Goal: Task Accomplishment & Management: Use online tool/utility

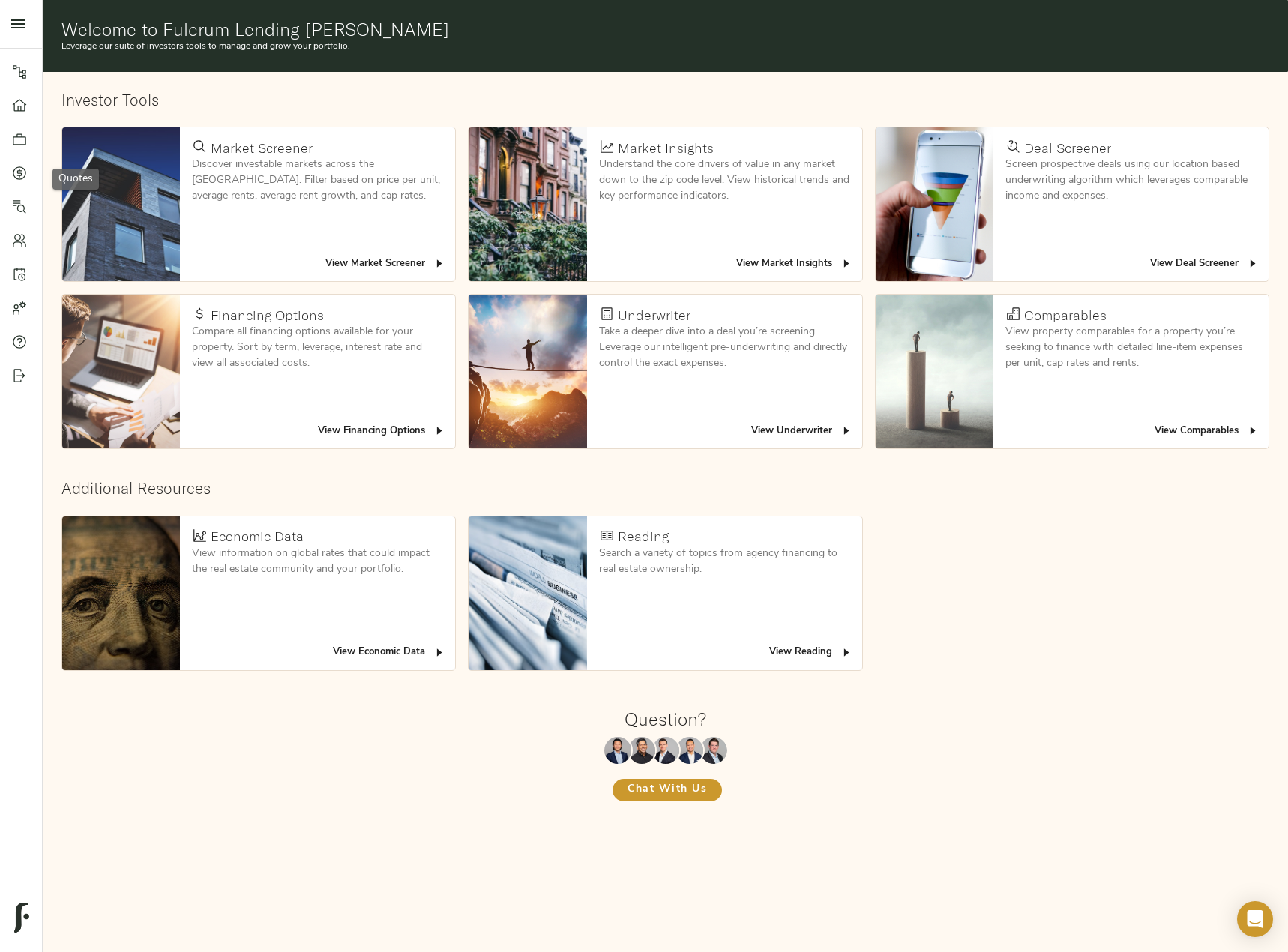
click at [18, 171] on icon at bounding box center [20, 173] width 5 height 9
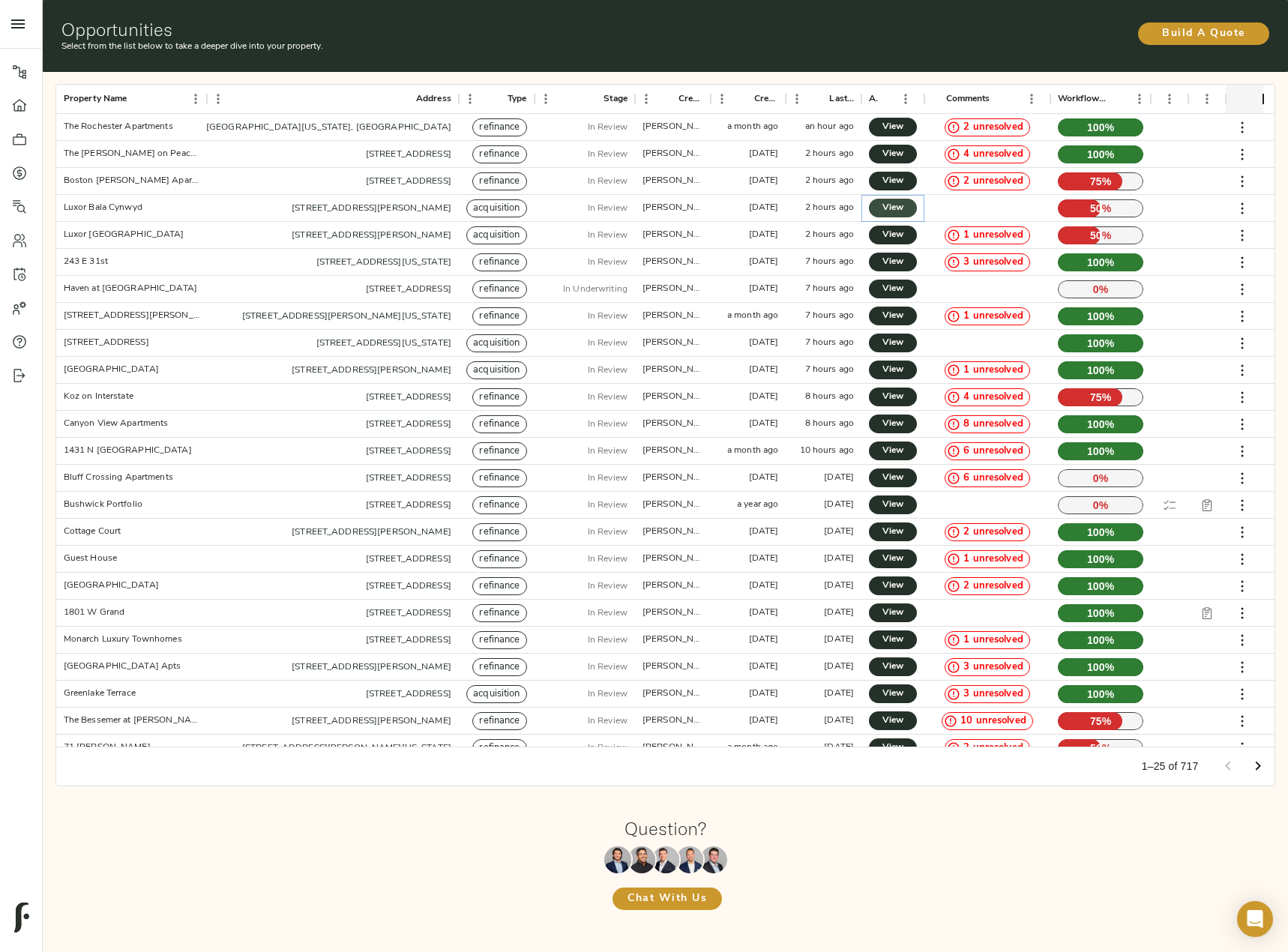
click at [894, 209] on span "View" at bounding box center [892, 208] width 18 height 16
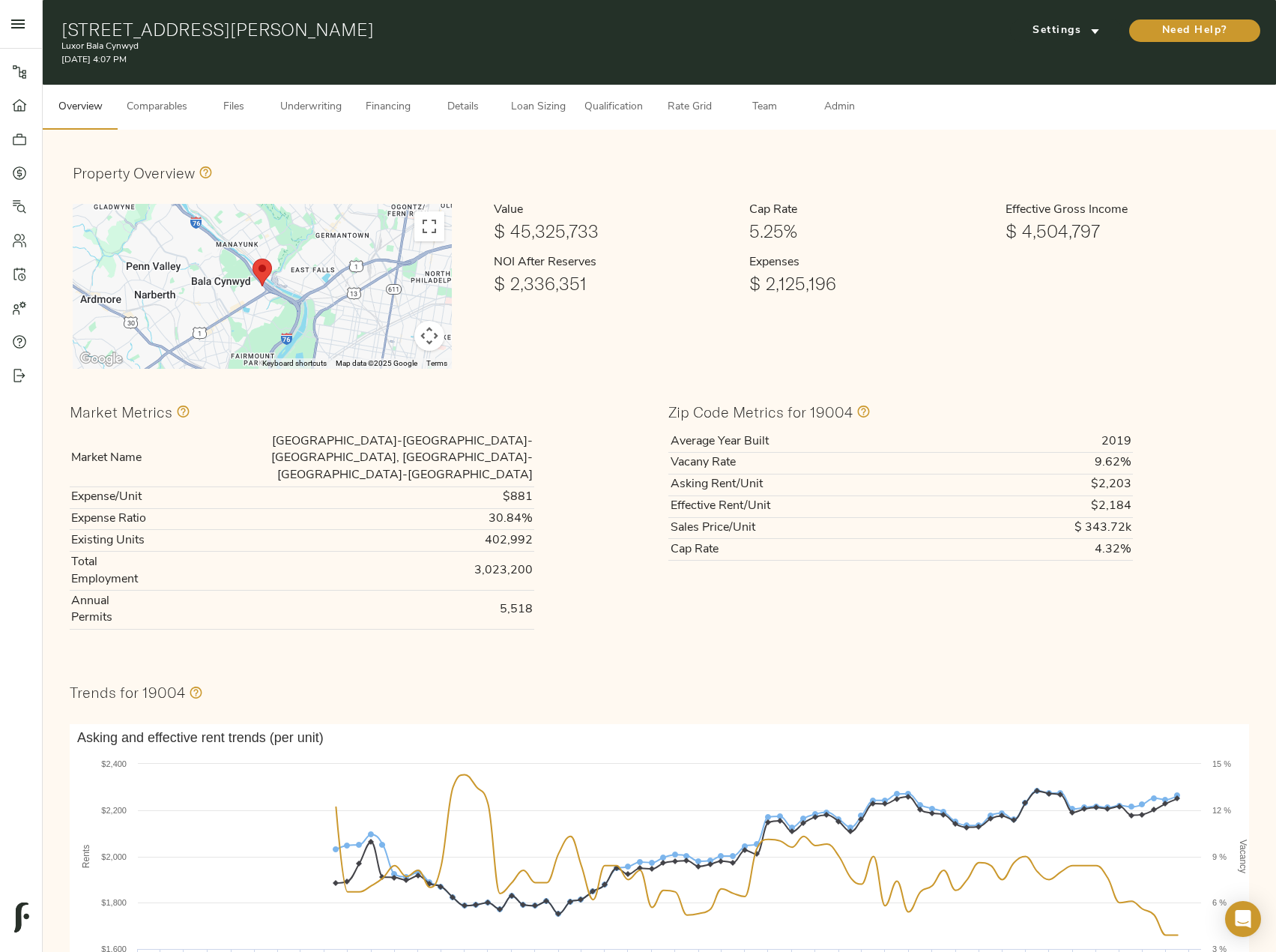
click at [295, 92] on button "Underwriting" at bounding box center [311, 107] width 79 height 45
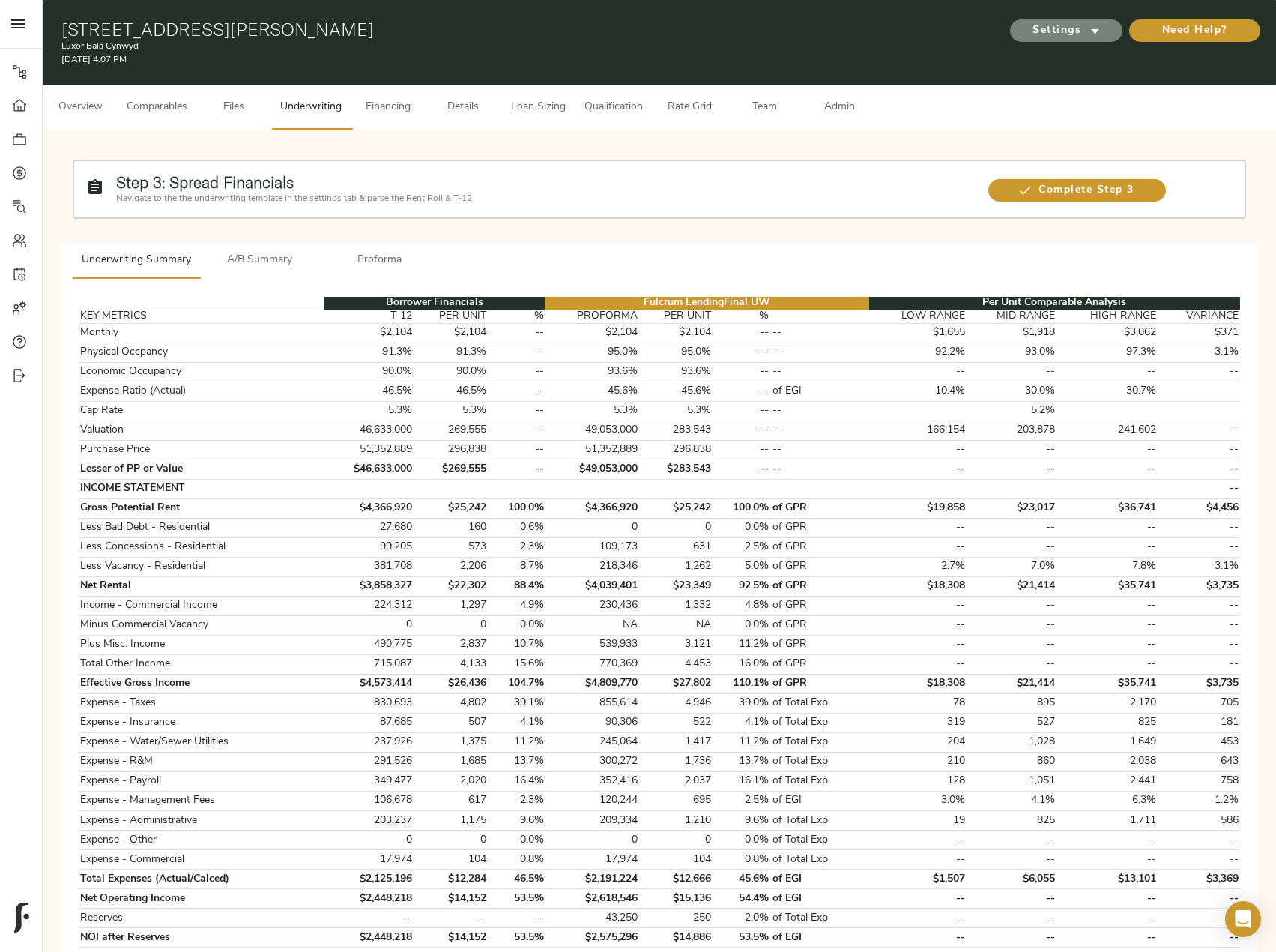
click at [1072, 34] on span "Settings" at bounding box center [1066, 31] width 82 height 19
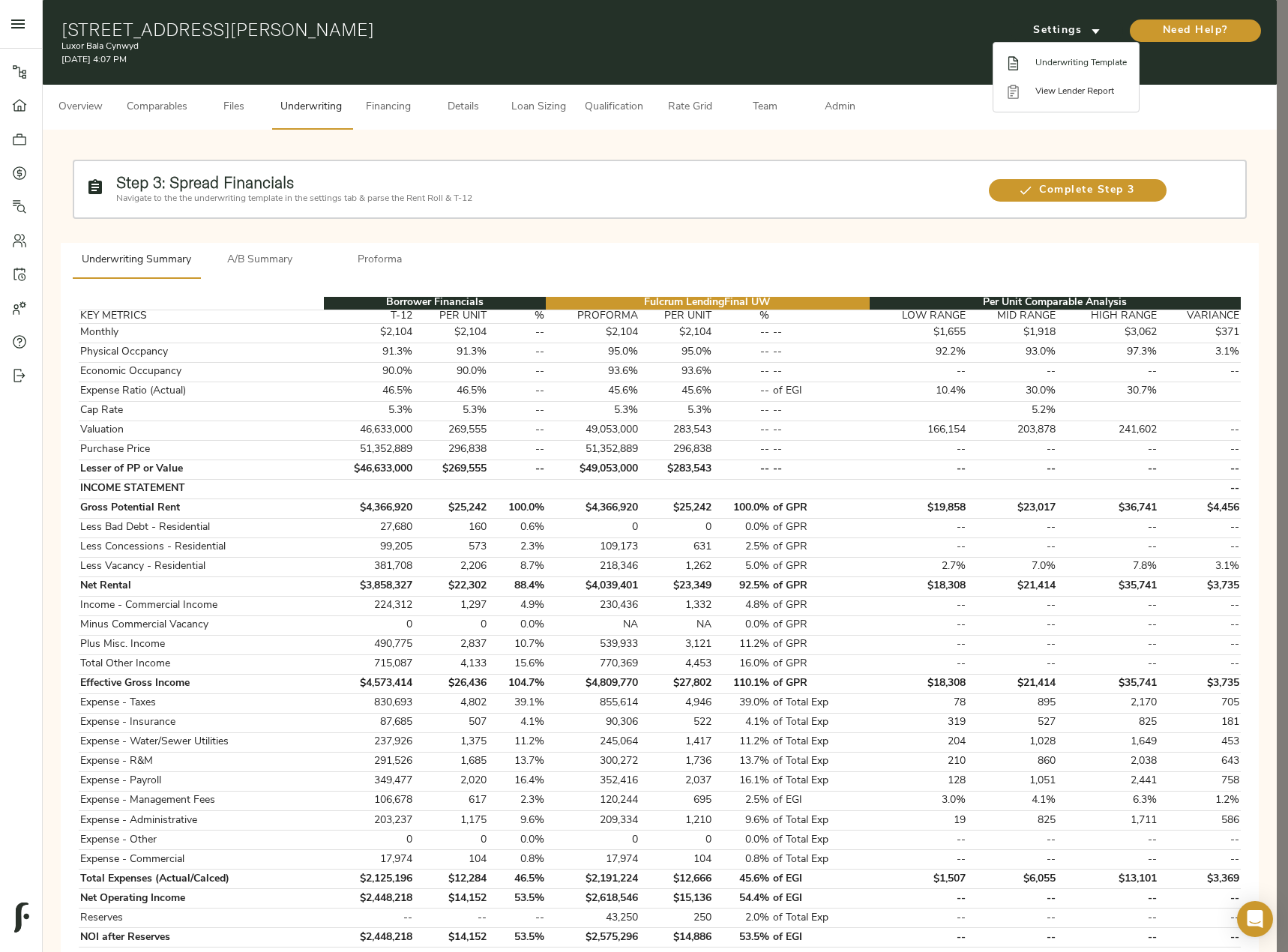
click at [1072, 61] on span "Underwriting Template" at bounding box center [1081, 63] width 92 height 13
click at [1075, 181] on div at bounding box center [644, 476] width 1288 height 952
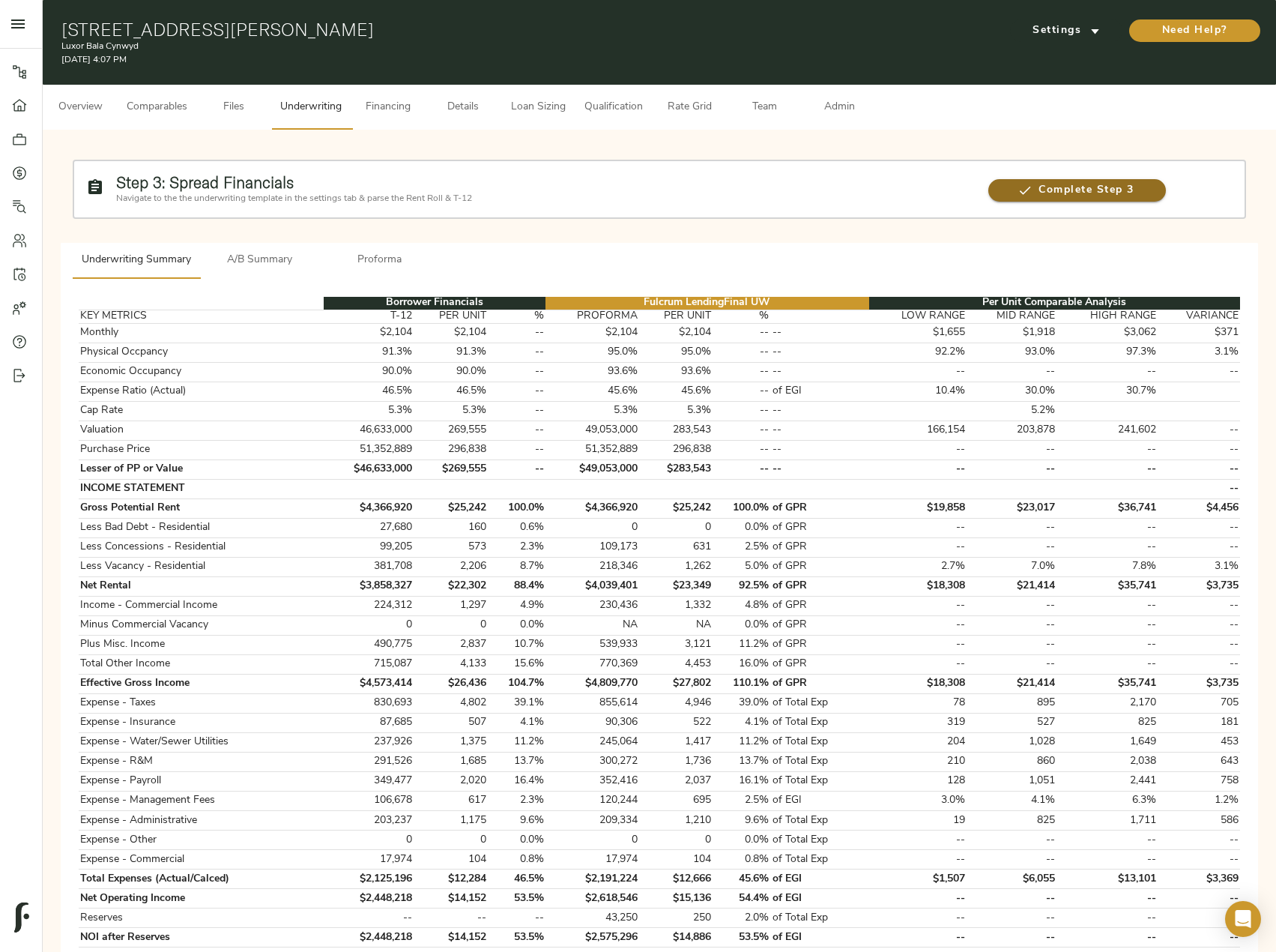
click at [1071, 192] on span "Complete Step 3" at bounding box center [1077, 191] width 177 height 19
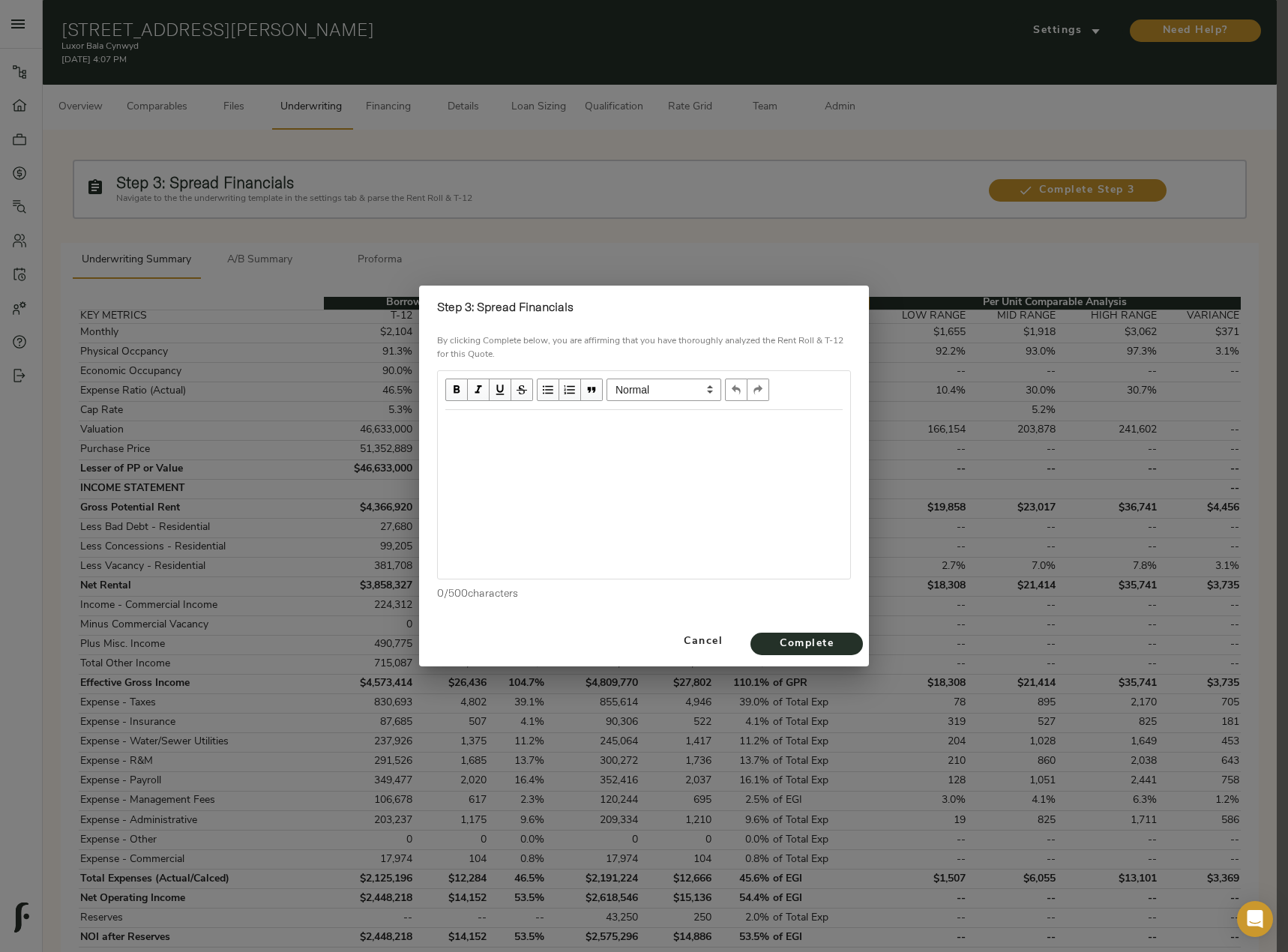
click at [616, 469] on div at bounding box center [644, 494] width 412 height 169
click at [549, 424] on div "Edit text" at bounding box center [644, 426] width 397 height 17
click at [816, 649] on span "Complete" at bounding box center [806, 644] width 82 height 19
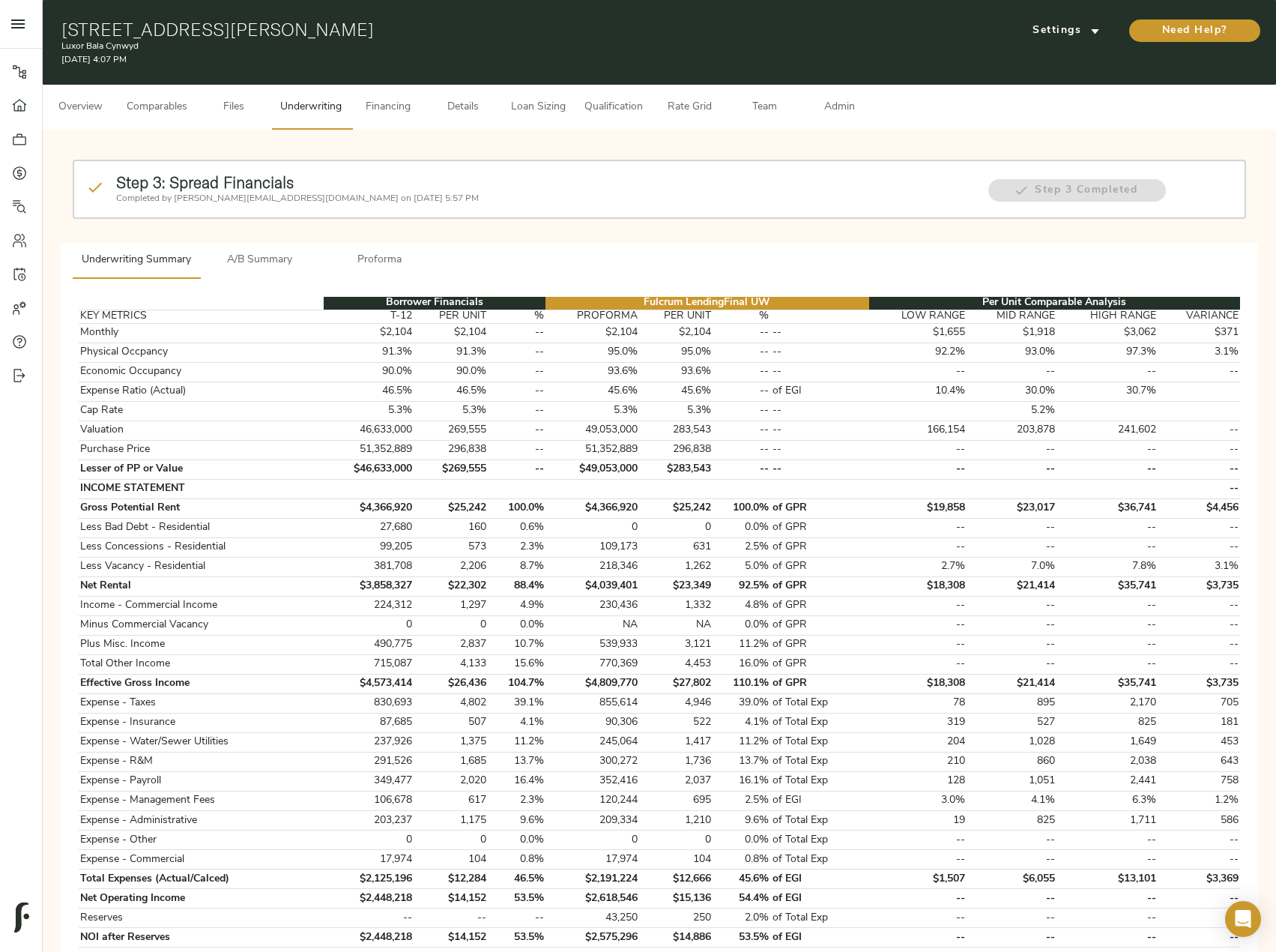
click at [269, 254] on span "A/B Summary" at bounding box center [260, 261] width 102 height 19
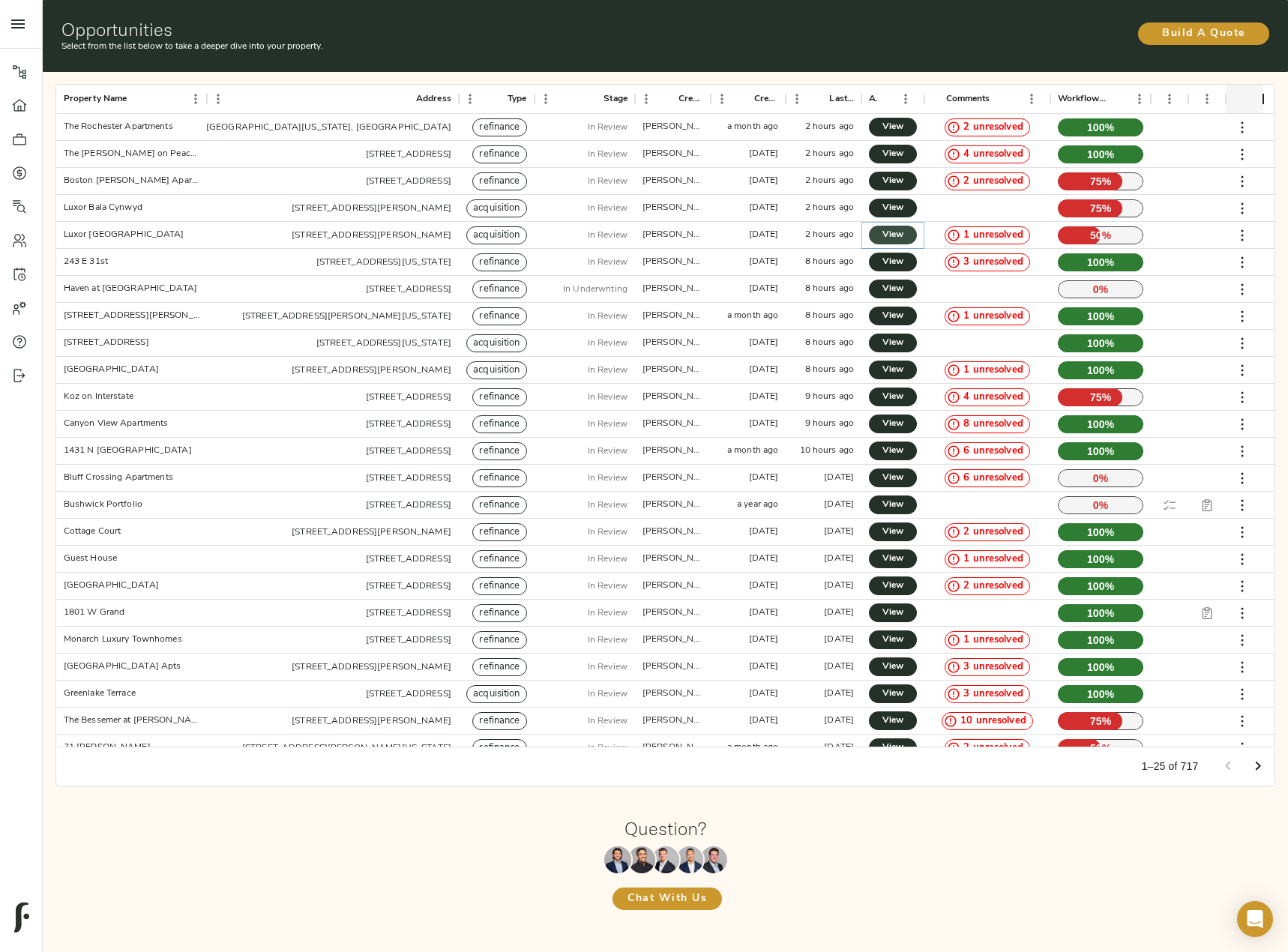
click at [881, 231] on link "View" at bounding box center [892, 235] width 48 height 19
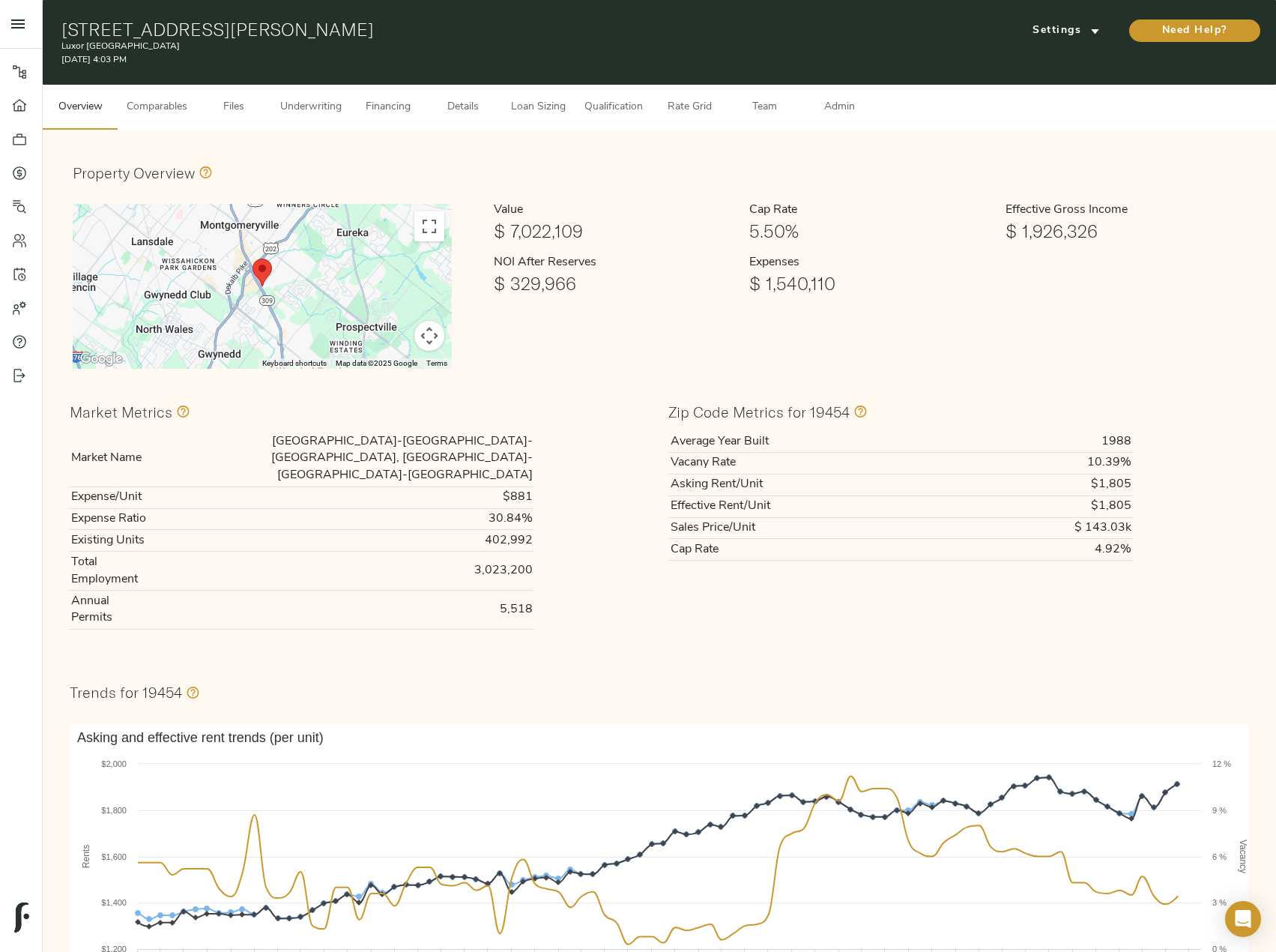
click at [337, 117] on button "Underwriting" at bounding box center [311, 107] width 79 height 45
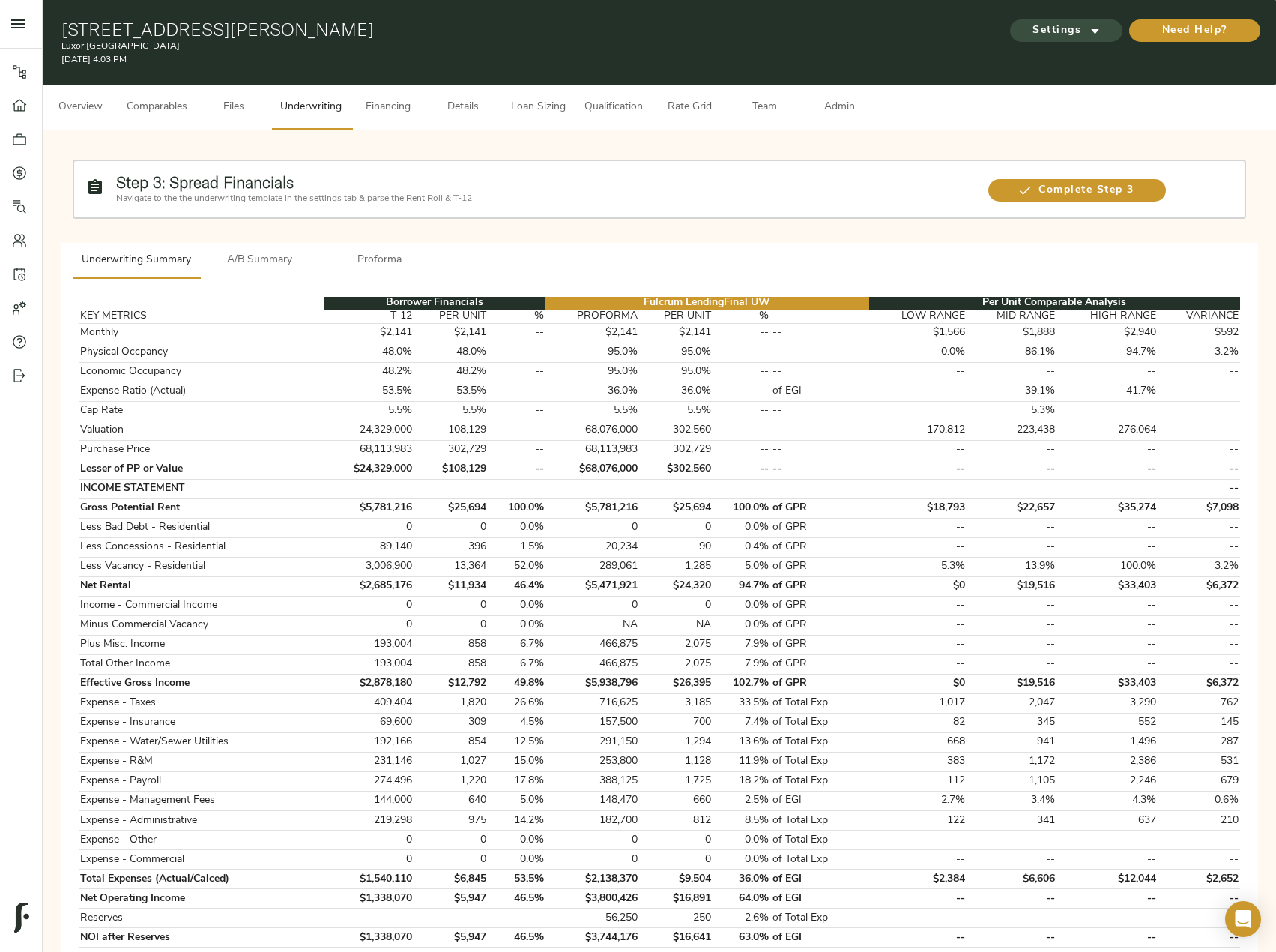
click at [1081, 27] on span "Settings" at bounding box center [1066, 31] width 82 height 19
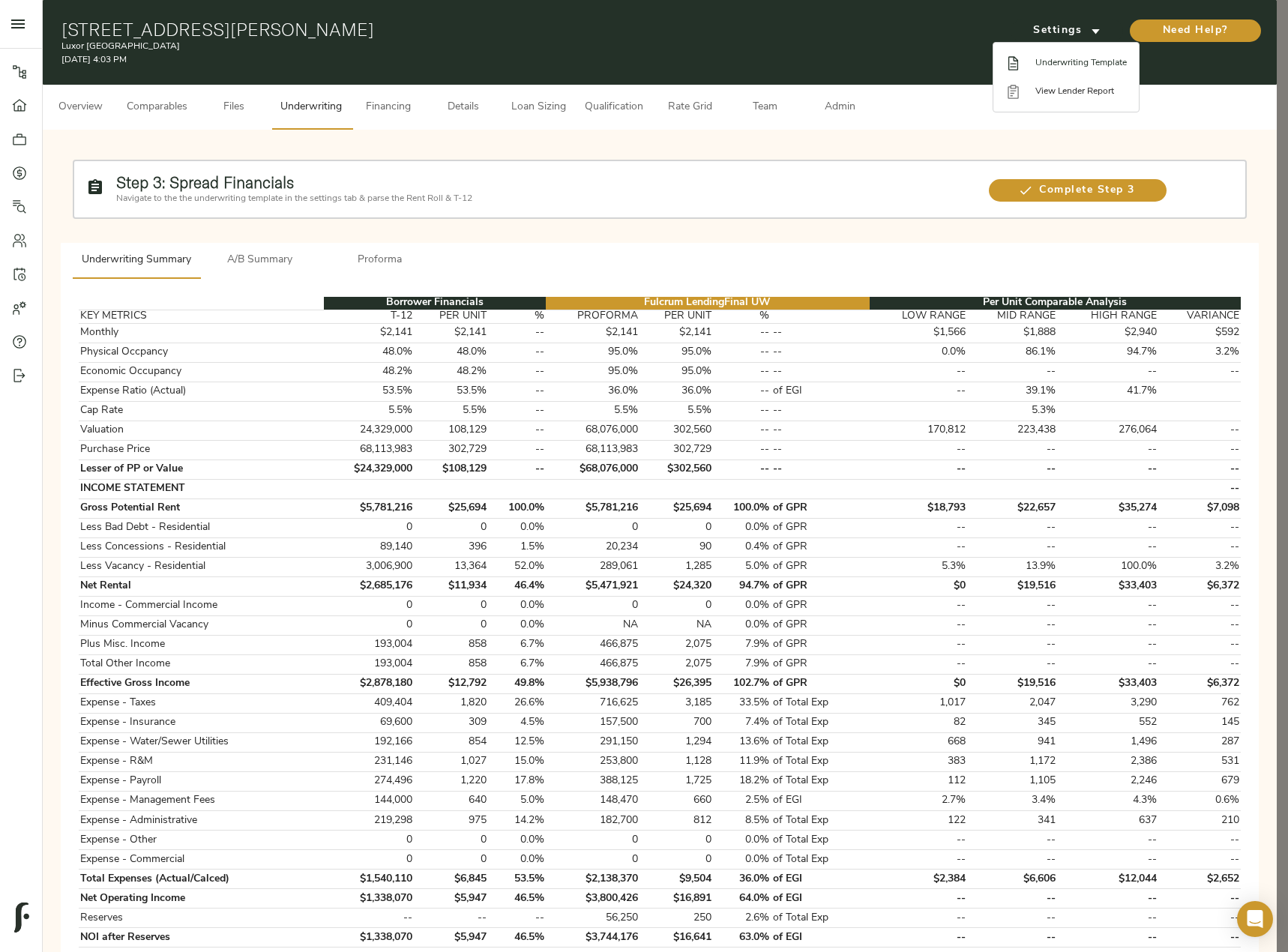
click at [1072, 61] on span "Underwriting Template" at bounding box center [1081, 63] width 92 height 13
click at [1045, 202] on div at bounding box center [644, 476] width 1288 height 952
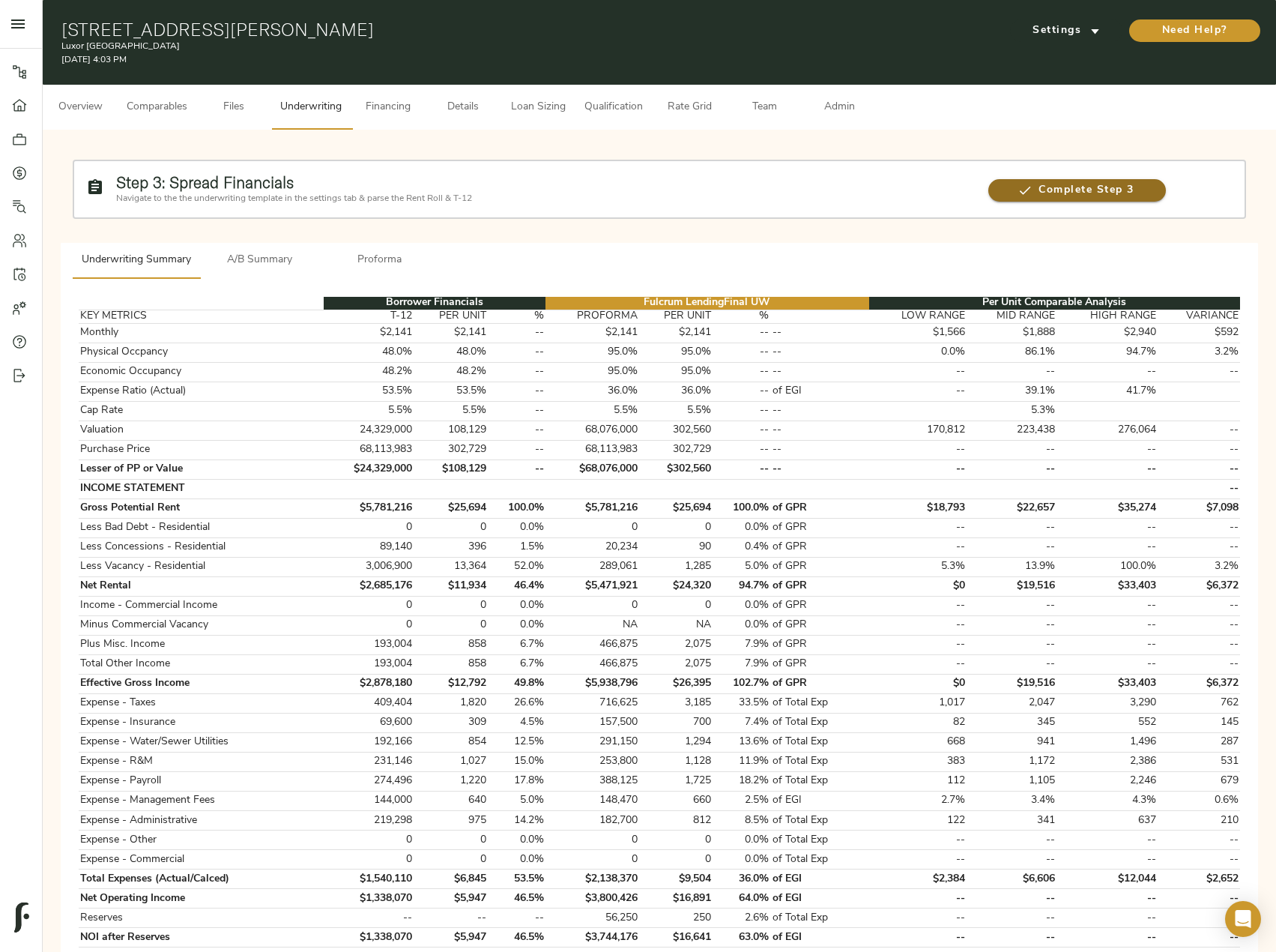
click at [1052, 192] on span "Complete Step 3" at bounding box center [1077, 191] width 177 height 19
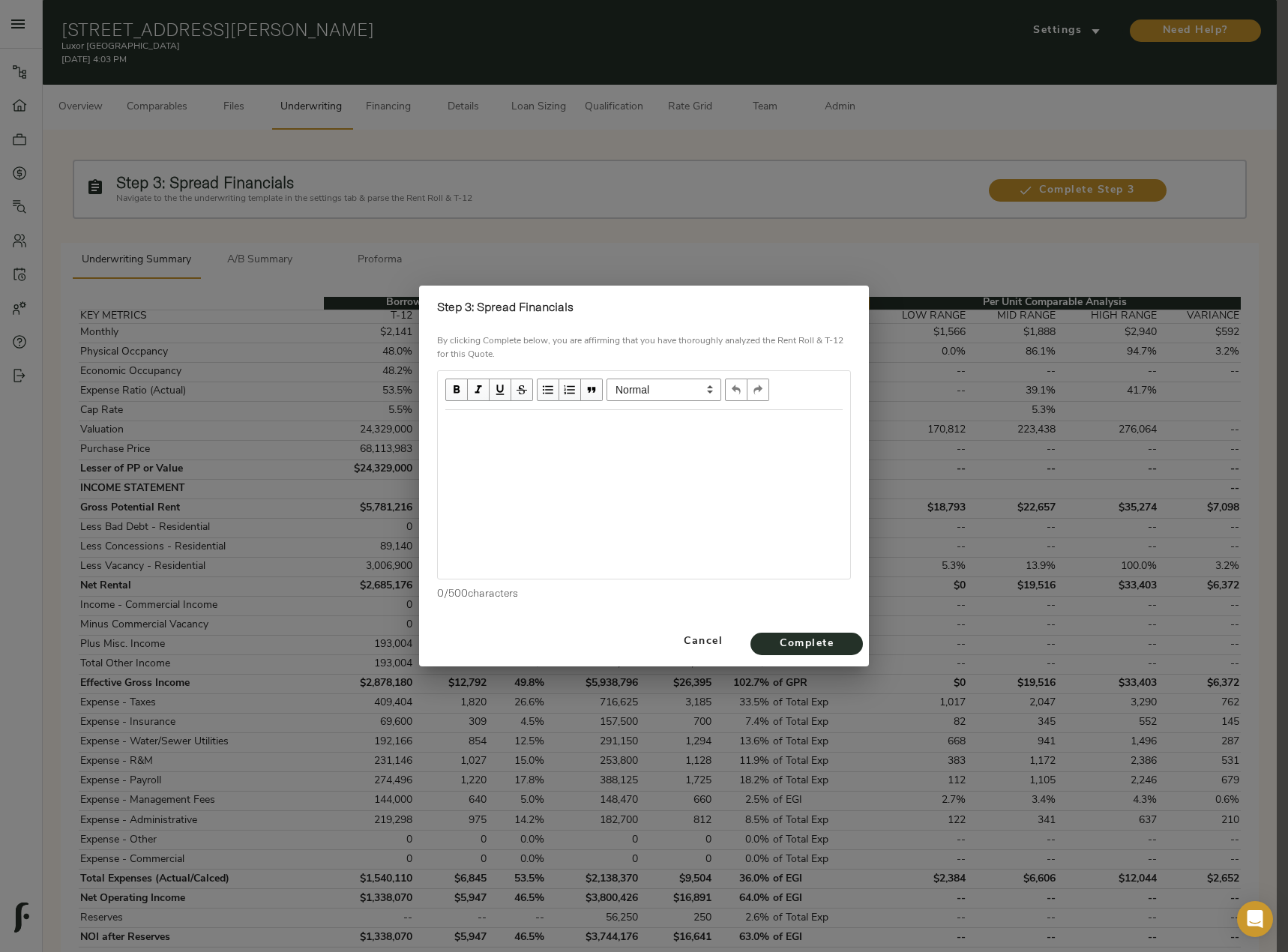
click at [501, 414] on div "Edit text" at bounding box center [644, 425] width 410 height 31
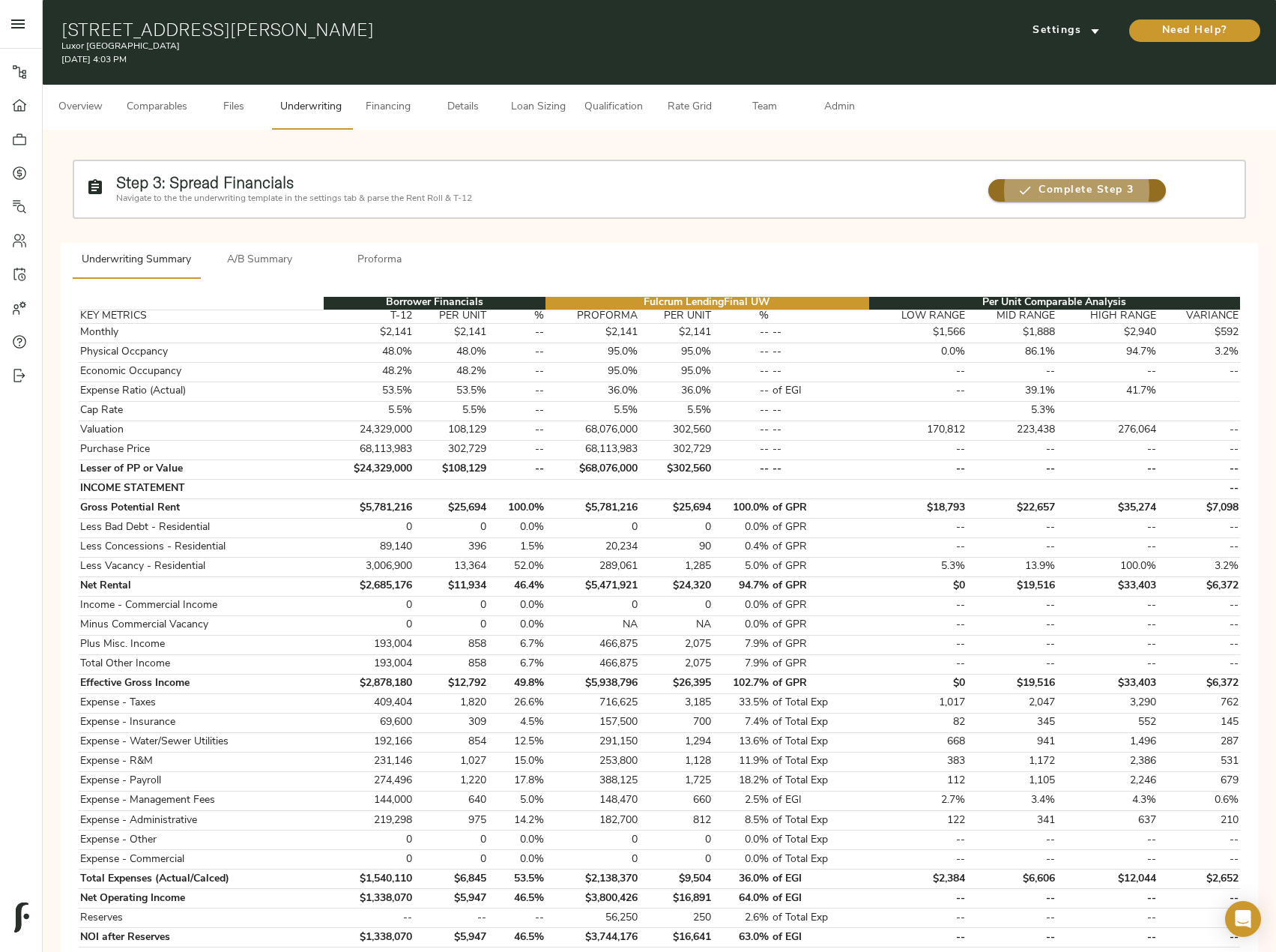
click at [1106, 183] on span "Complete Step 3" at bounding box center [1077, 191] width 177 height 19
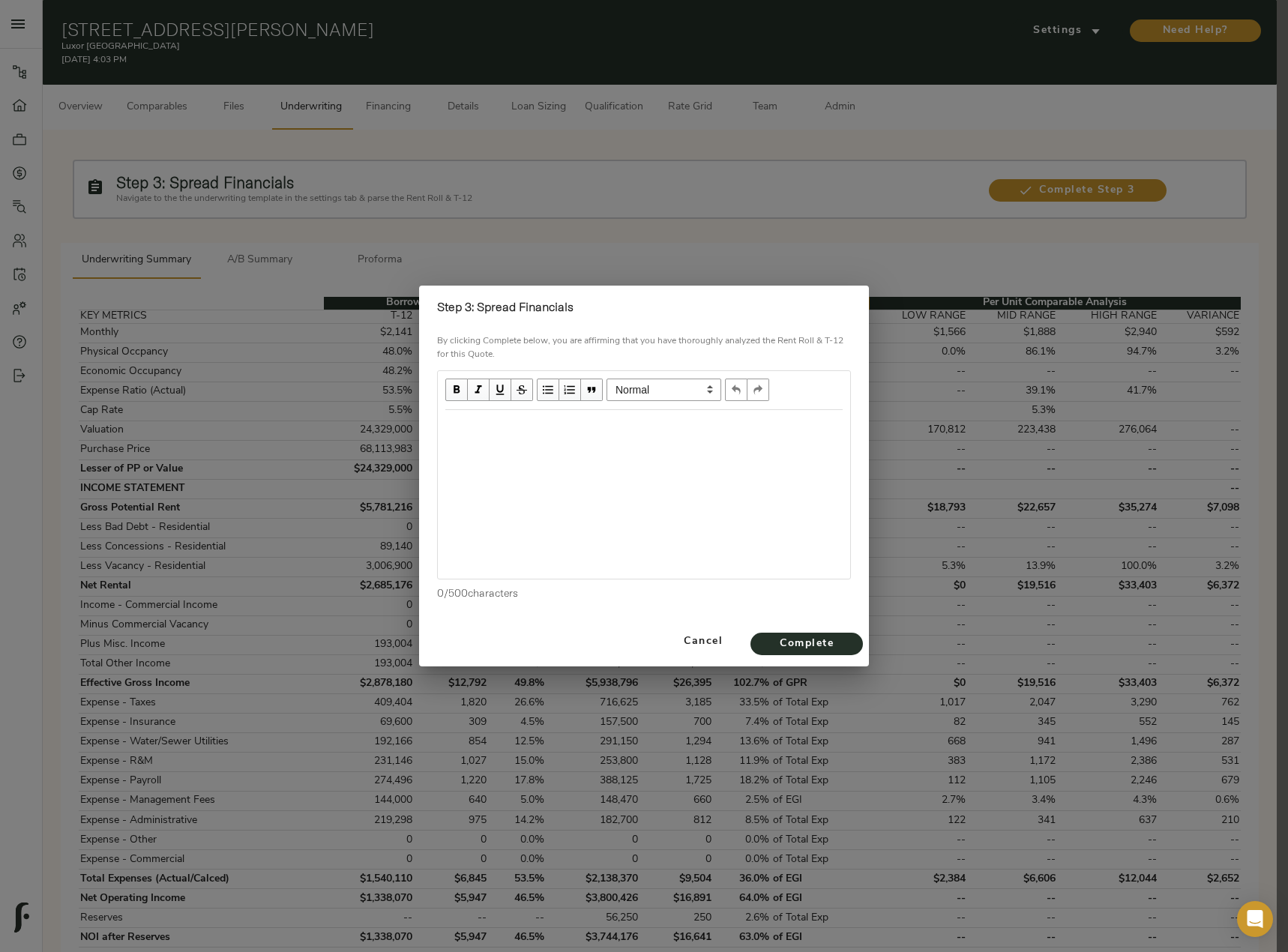
click at [611, 461] on div at bounding box center [644, 494] width 412 height 169
click at [558, 430] on div "Edit text" at bounding box center [644, 426] width 397 height 17
click at [850, 638] on button "Complete" at bounding box center [806, 644] width 112 height 23
